Goal: Find specific page/section: Find specific page/section

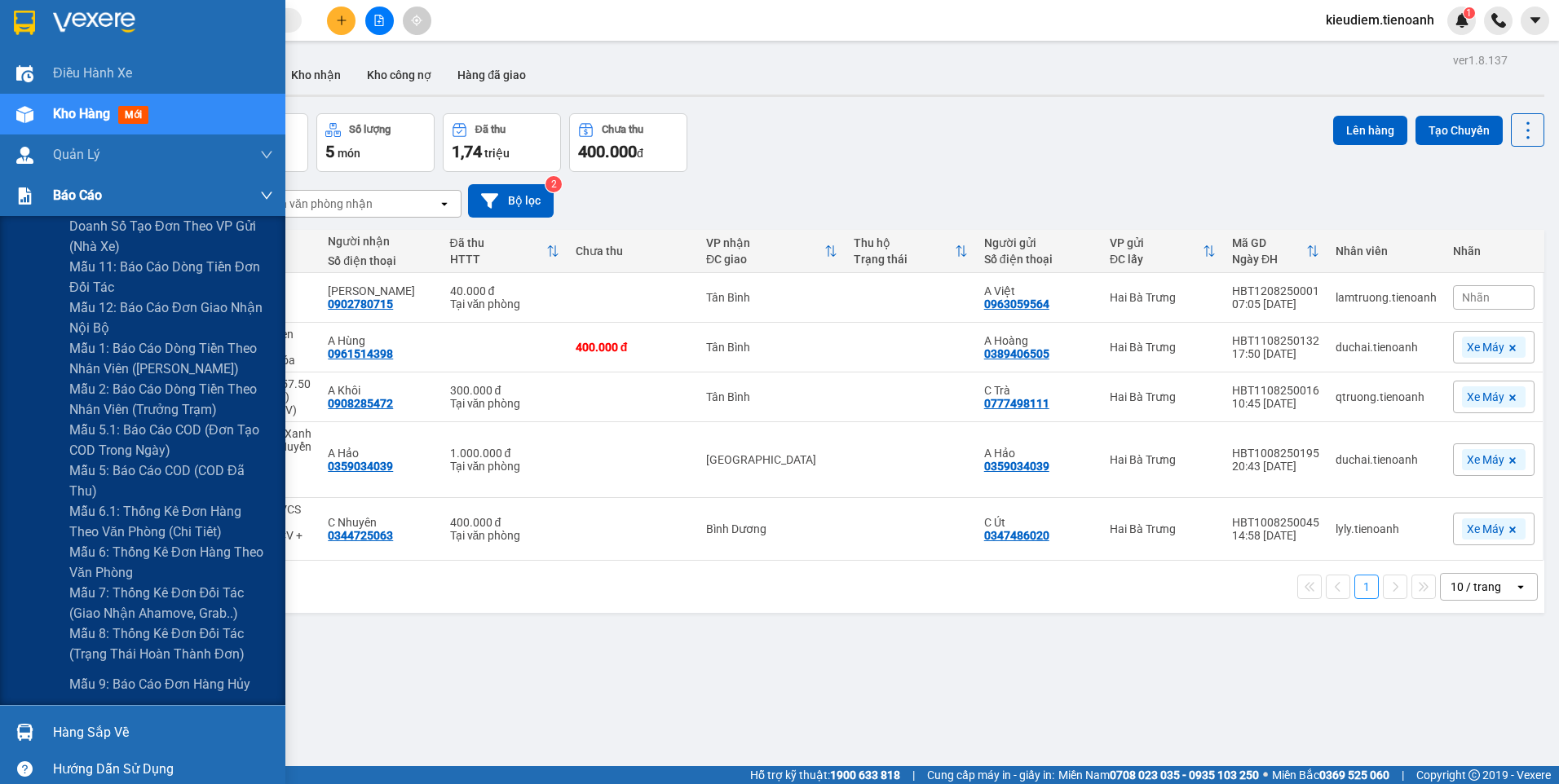
click at [26, 195] on img at bounding box center [25, 195] width 17 height 17
